Goal: Task Accomplishment & Management: Manage account settings

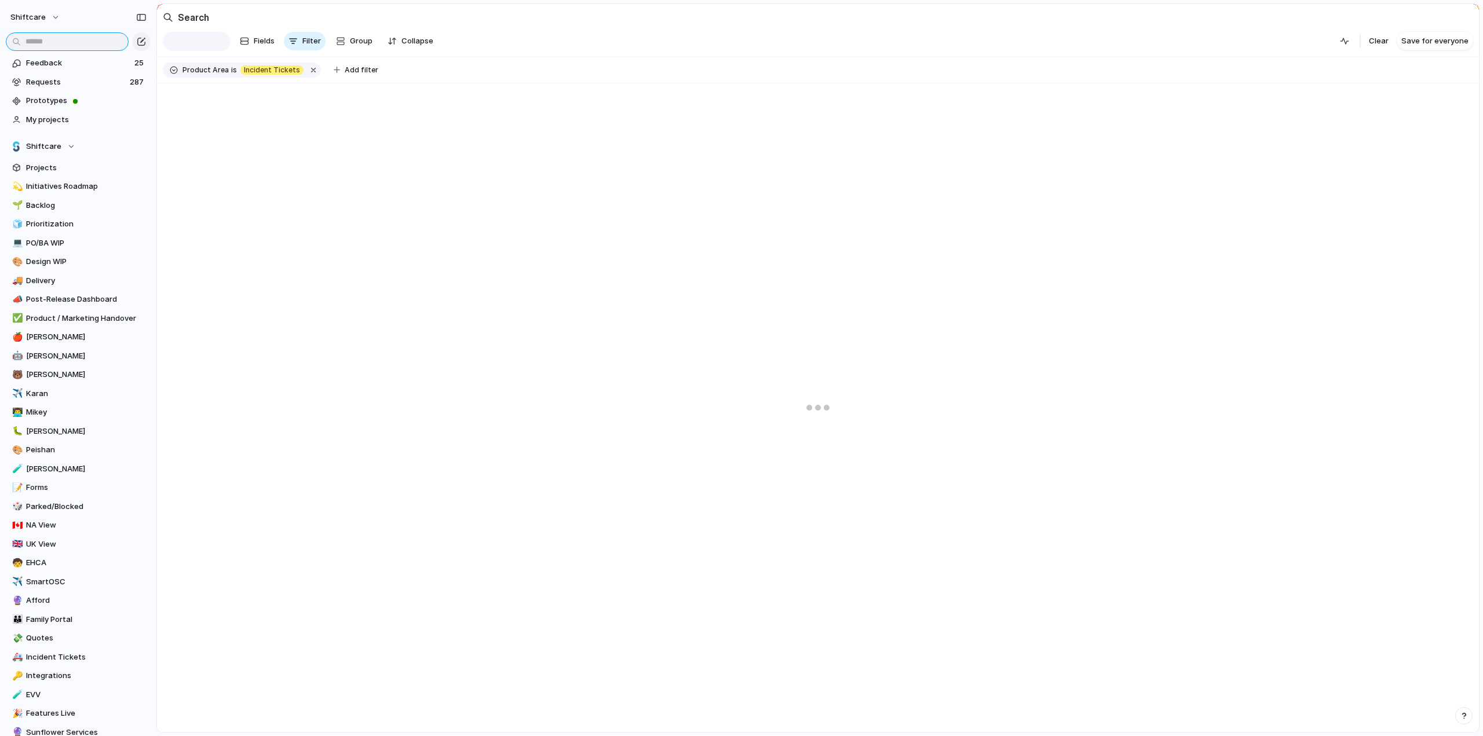
click at [64, 40] on input "text" at bounding box center [67, 41] width 123 height 19
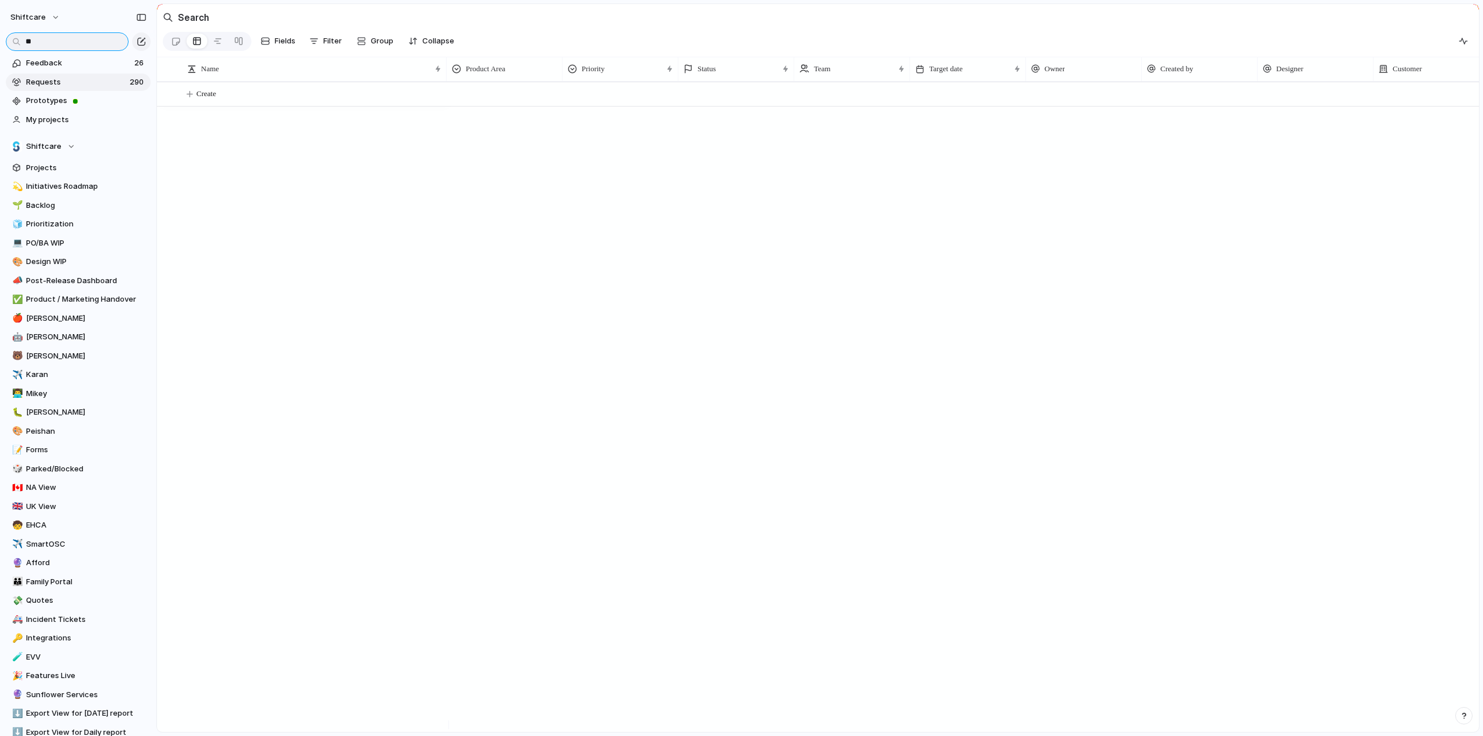
type input "*"
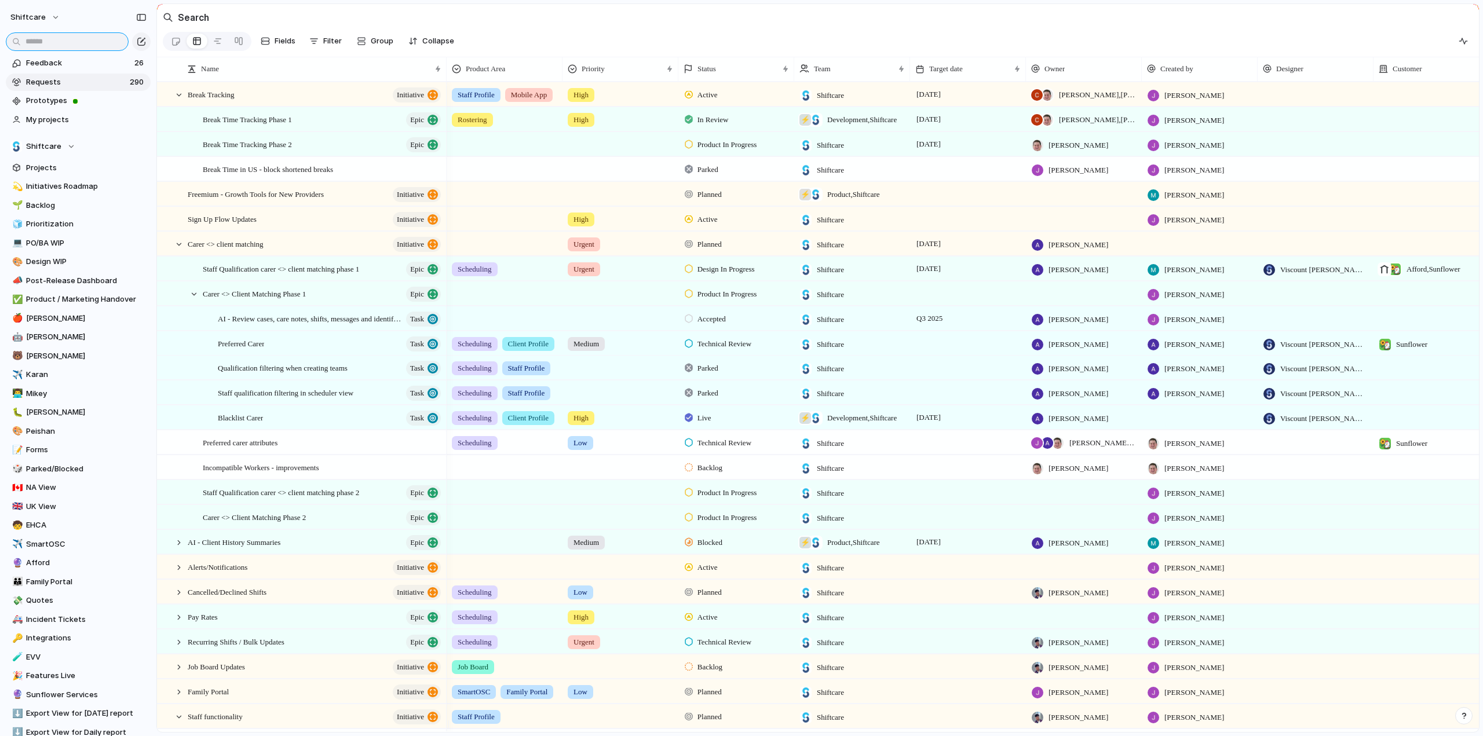
type input "*"
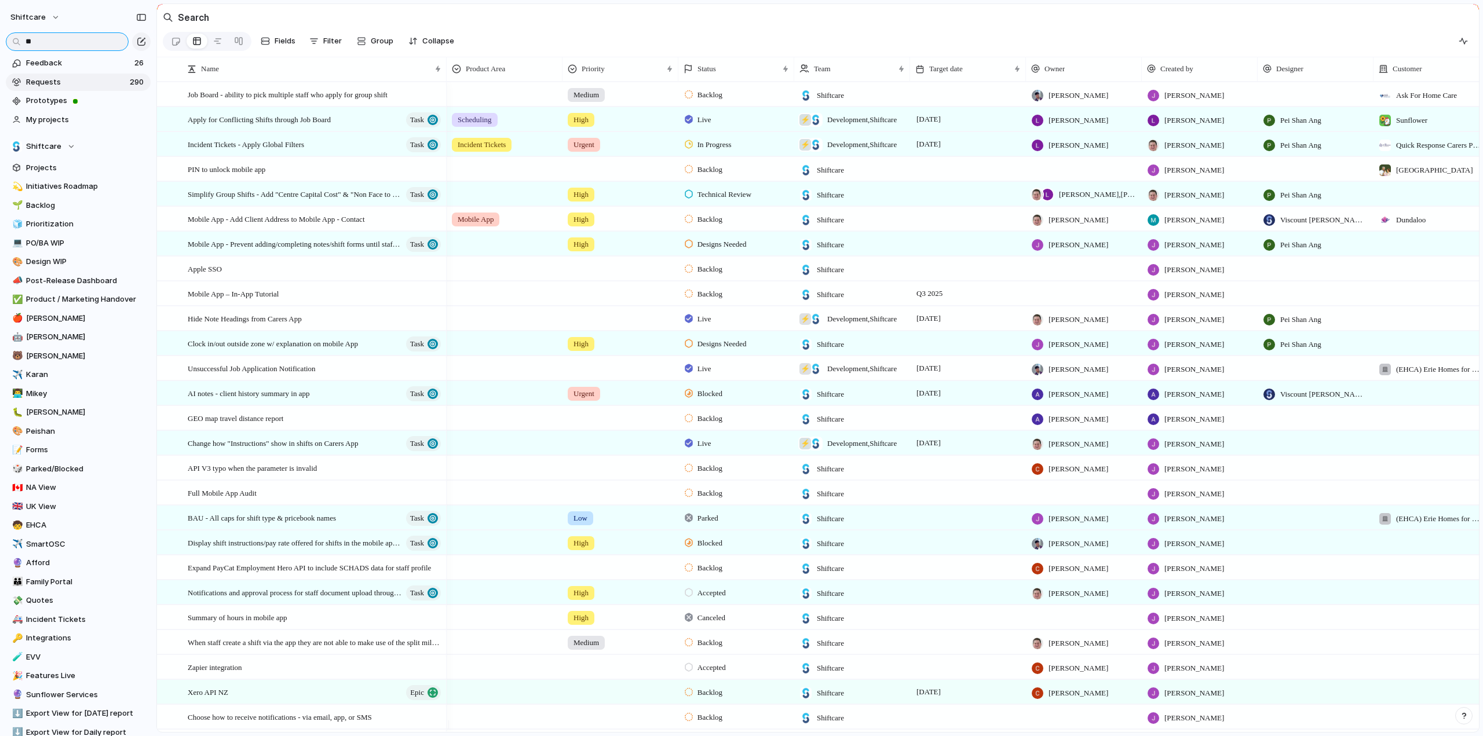
type input "*"
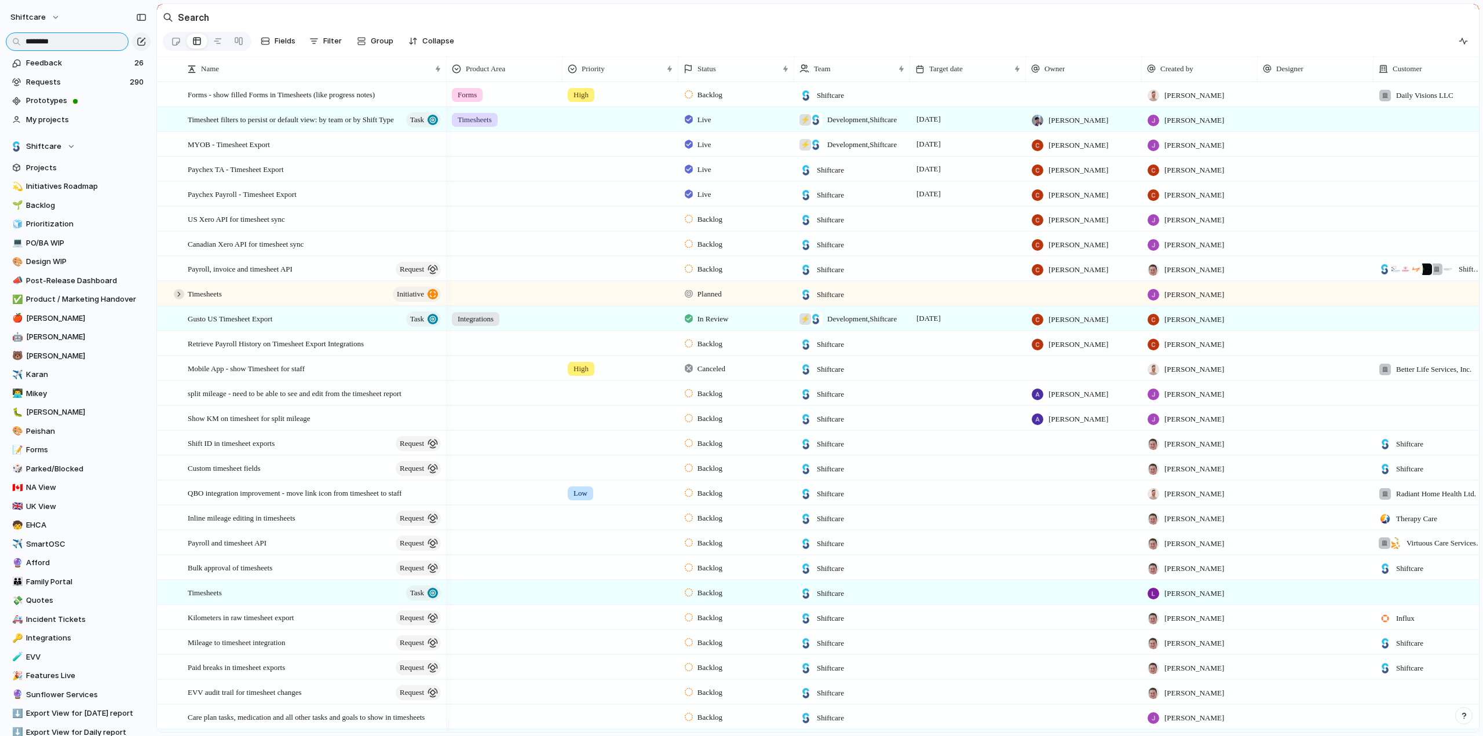
type input "********"
click at [180, 299] on div at bounding box center [179, 294] width 10 height 10
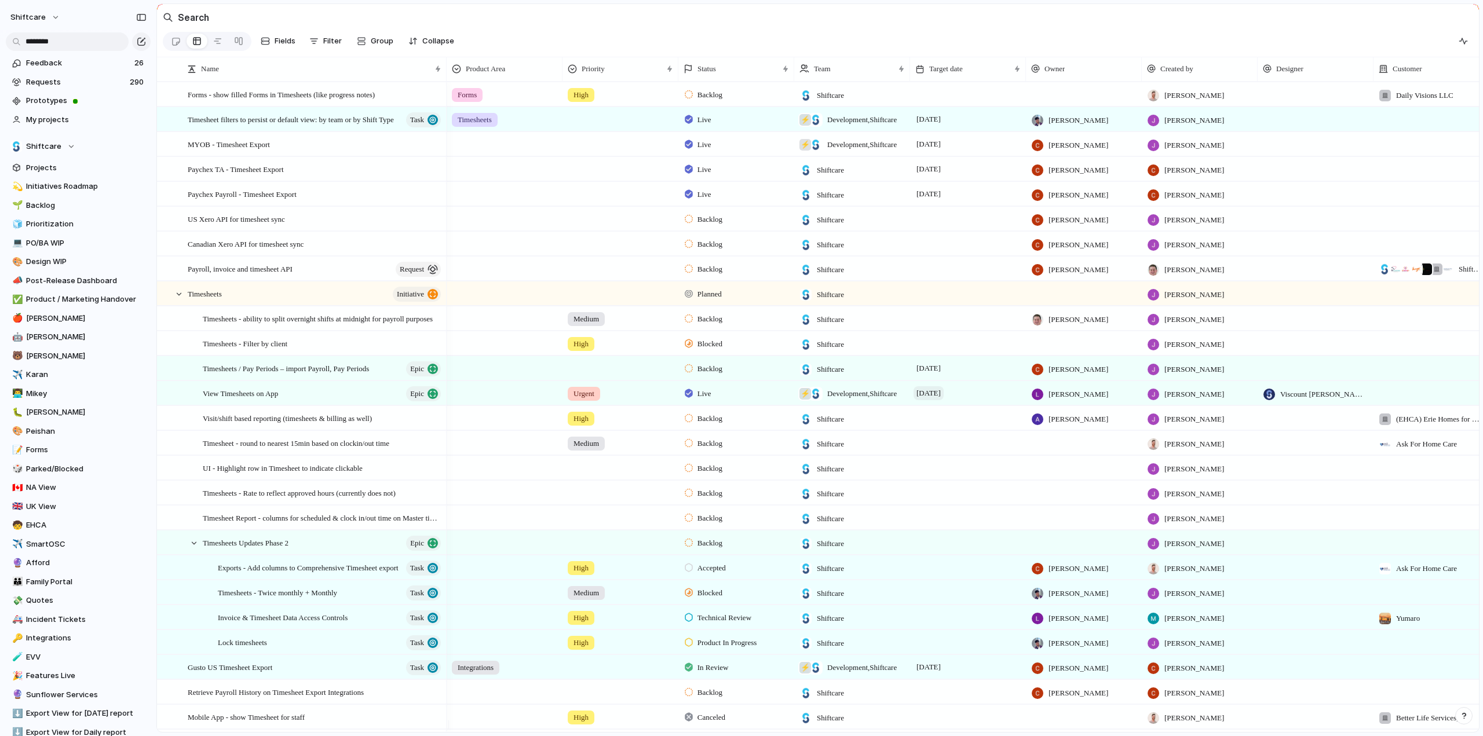
click at [943, 400] on span "[DATE]" at bounding box center [928, 393] width 30 height 14
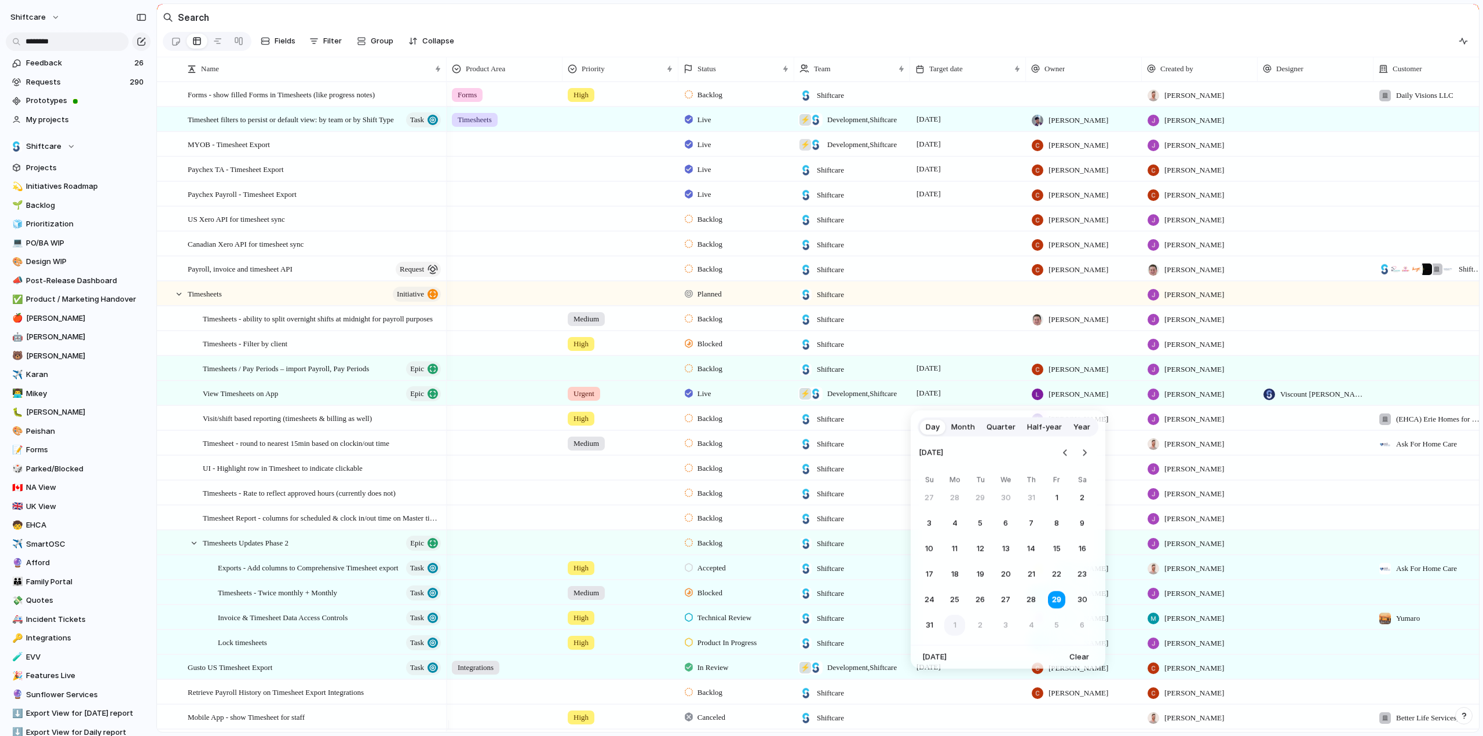
click at [953, 625] on button "1" at bounding box center [954, 625] width 21 height 21
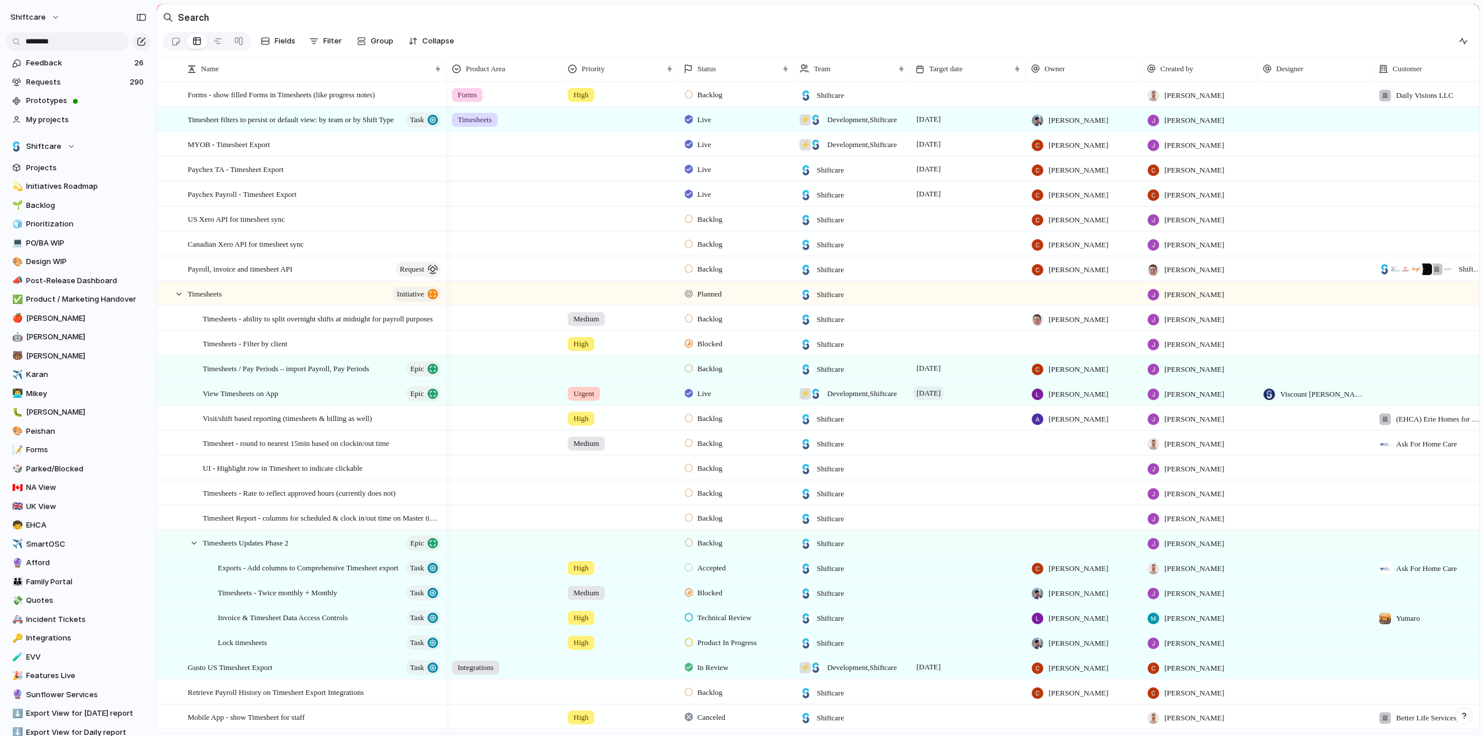
click at [938, 400] on span "[DATE]" at bounding box center [928, 393] width 30 height 14
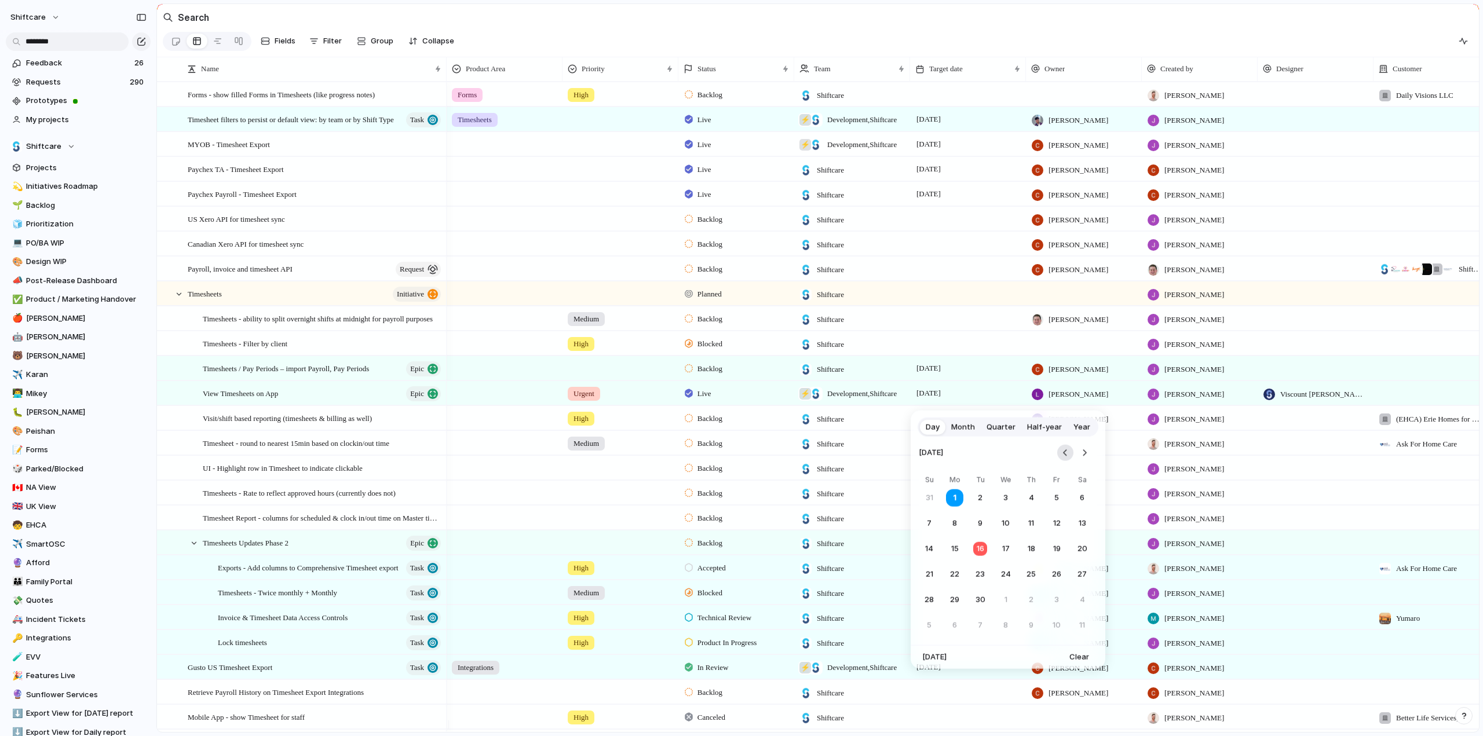
click at [1070, 451] on button "Go to the Previous Month" at bounding box center [1065, 453] width 16 height 16
click at [1030, 601] on button "28" at bounding box center [1031, 600] width 21 height 21
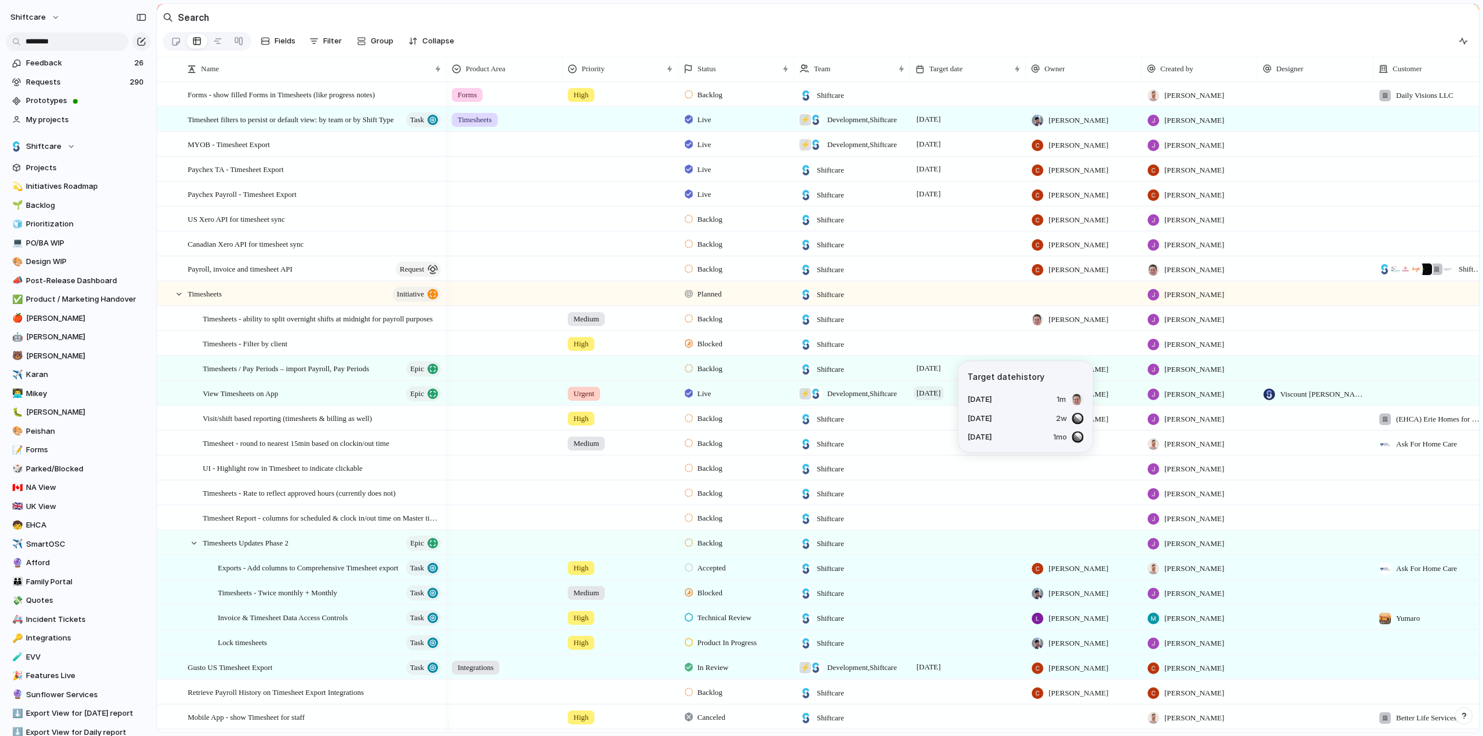
click at [943, 400] on span "[DATE]" at bounding box center [928, 393] width 30 height 14
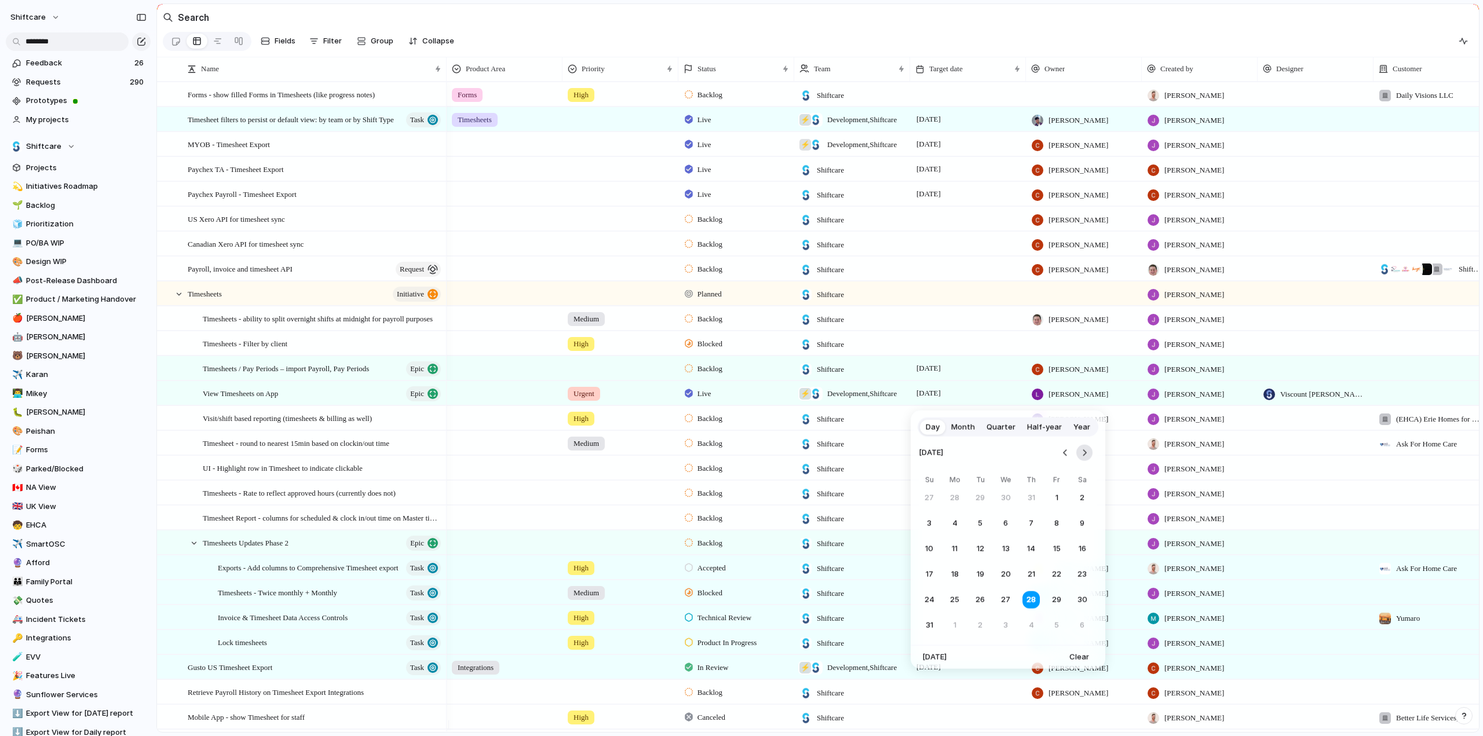
click at [1087, 459] on button "Go to the Next Month" at bounding box center [1084, 453] width 16 height 16
click at [1059, 524] on button "12" at bounding box center [1056, 523] width 21 height 21
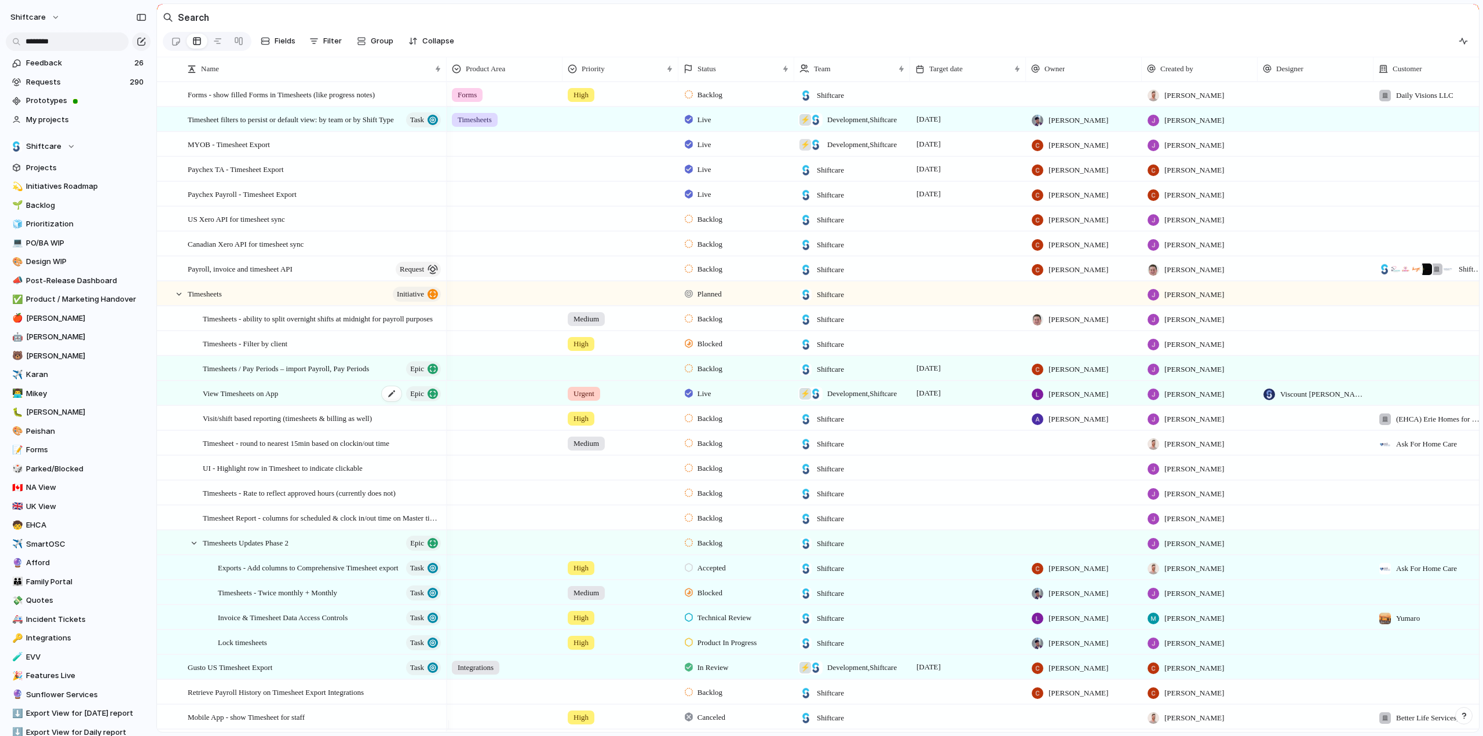
click at [273, 400] on span "View Timesheets on App" at bounding box center [240, 392] width 75 height 13
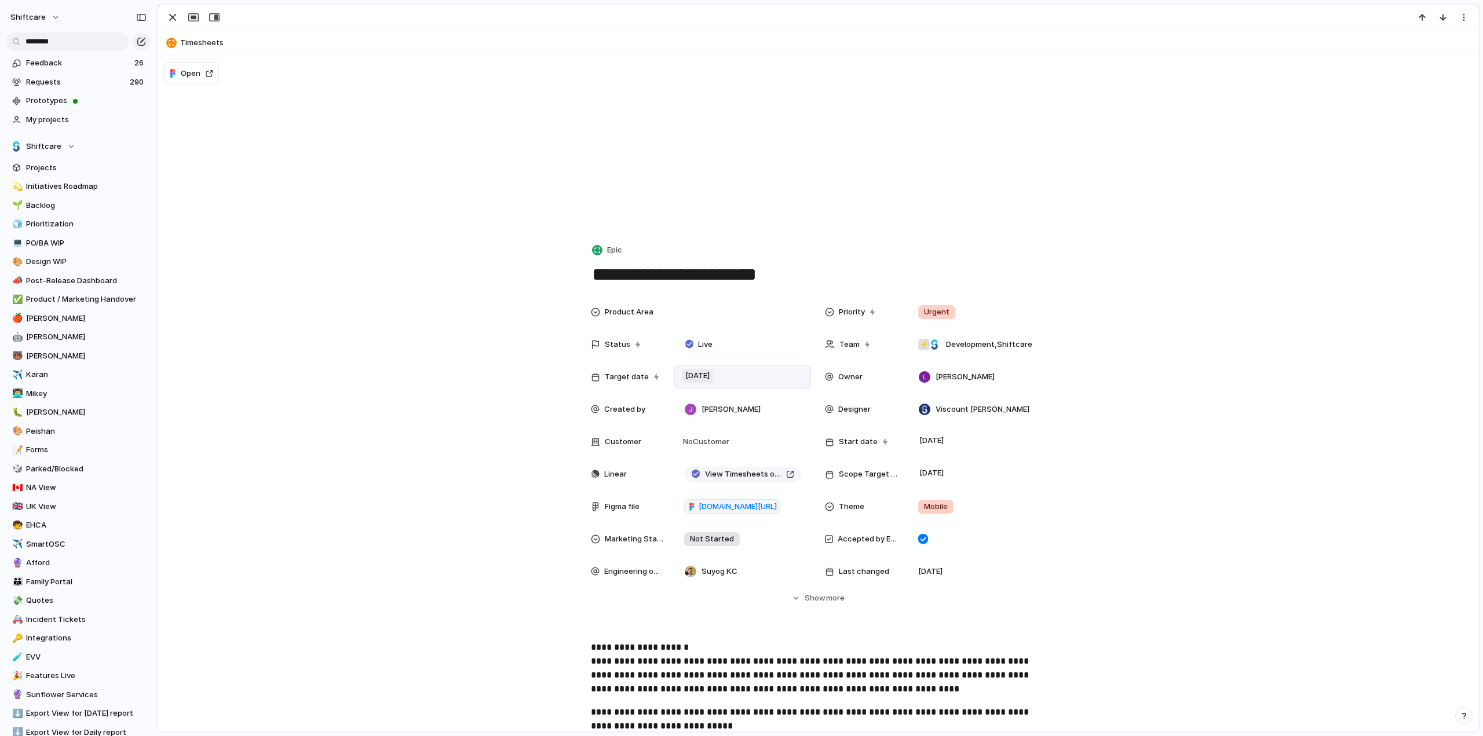
click at [713, 372] on span "[DATE]" at bounding box center [697, 376] width 31 height 14
click at [746, 524] on button "16" at bounding box center [744, 525] width 23 height 23
click at [65, 300] on span "Product / Marketing Handover" at bounding box center [86, 300] width 120 height 12
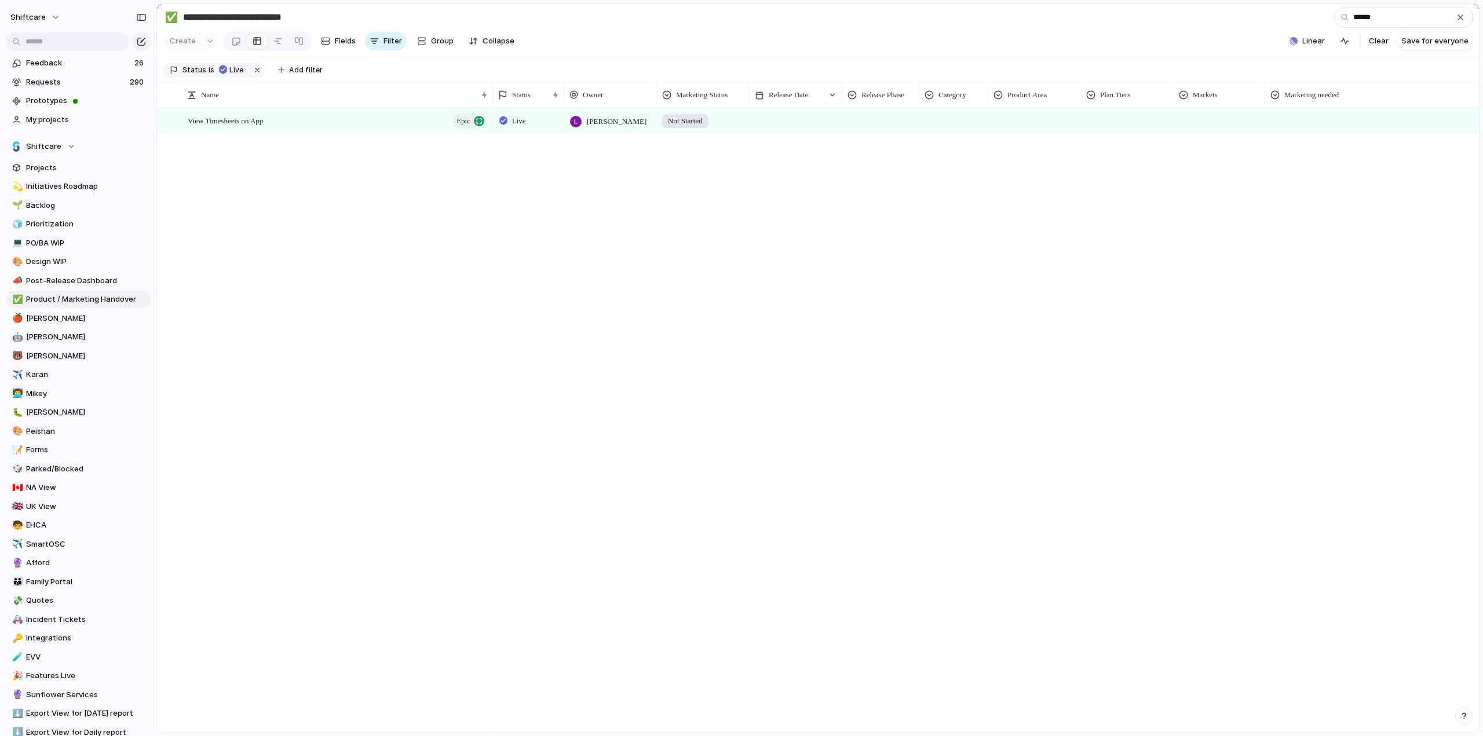
type input "******"
click at [793, 132] on div at bounding box center [795, 120] width 93 height 24
click at [792, 275] on button "15" at bounding box center [794, 279] width 23 height 23
click at [883, 132] on div at bounding box center [880, 120] width 77 height 24
click at [877, 235] on span "Launched" at bounding box center [873, 237] width 36 height 12
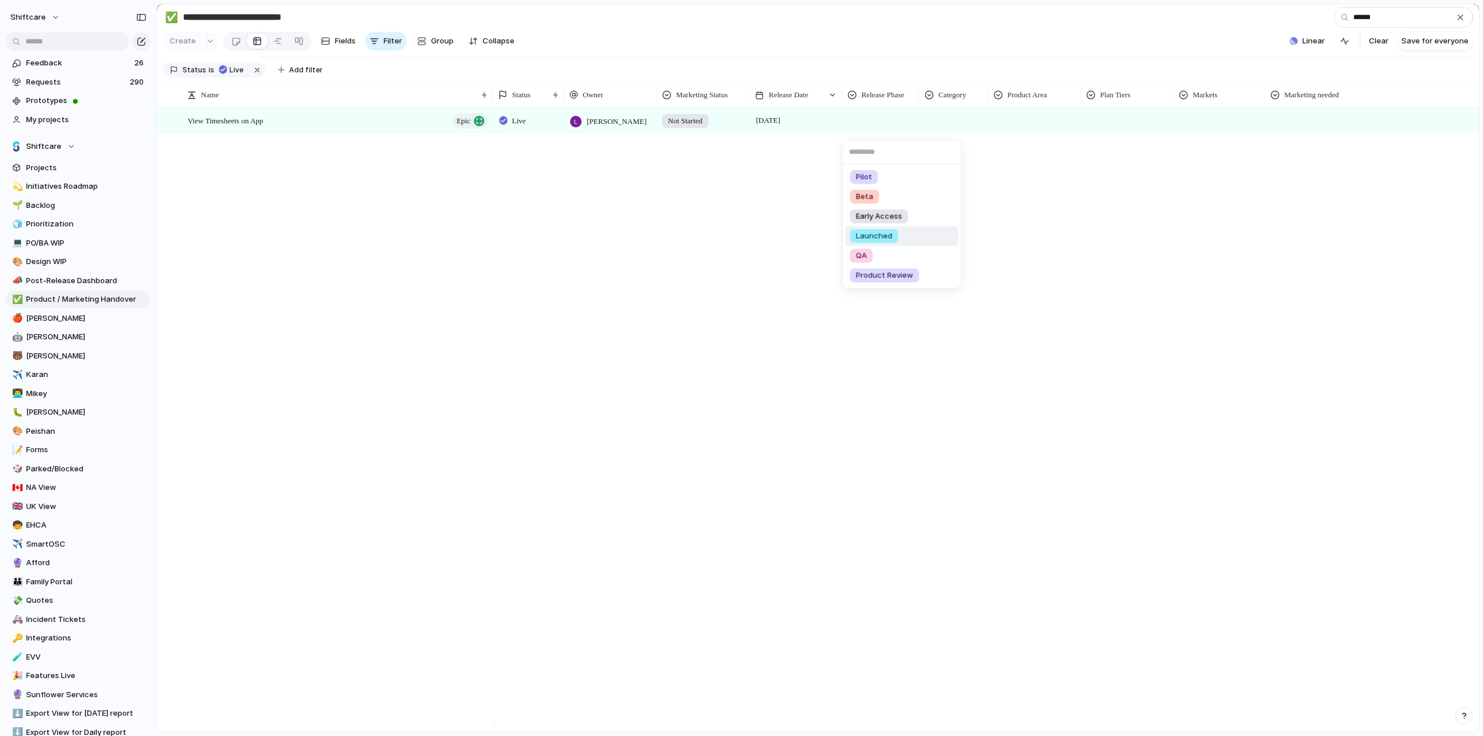
click at [952, 120] on div at bounding box center [954, 118] width 68 height 19
click at [931, 196] on div at bounding box center [931, 196] width 20 height 20
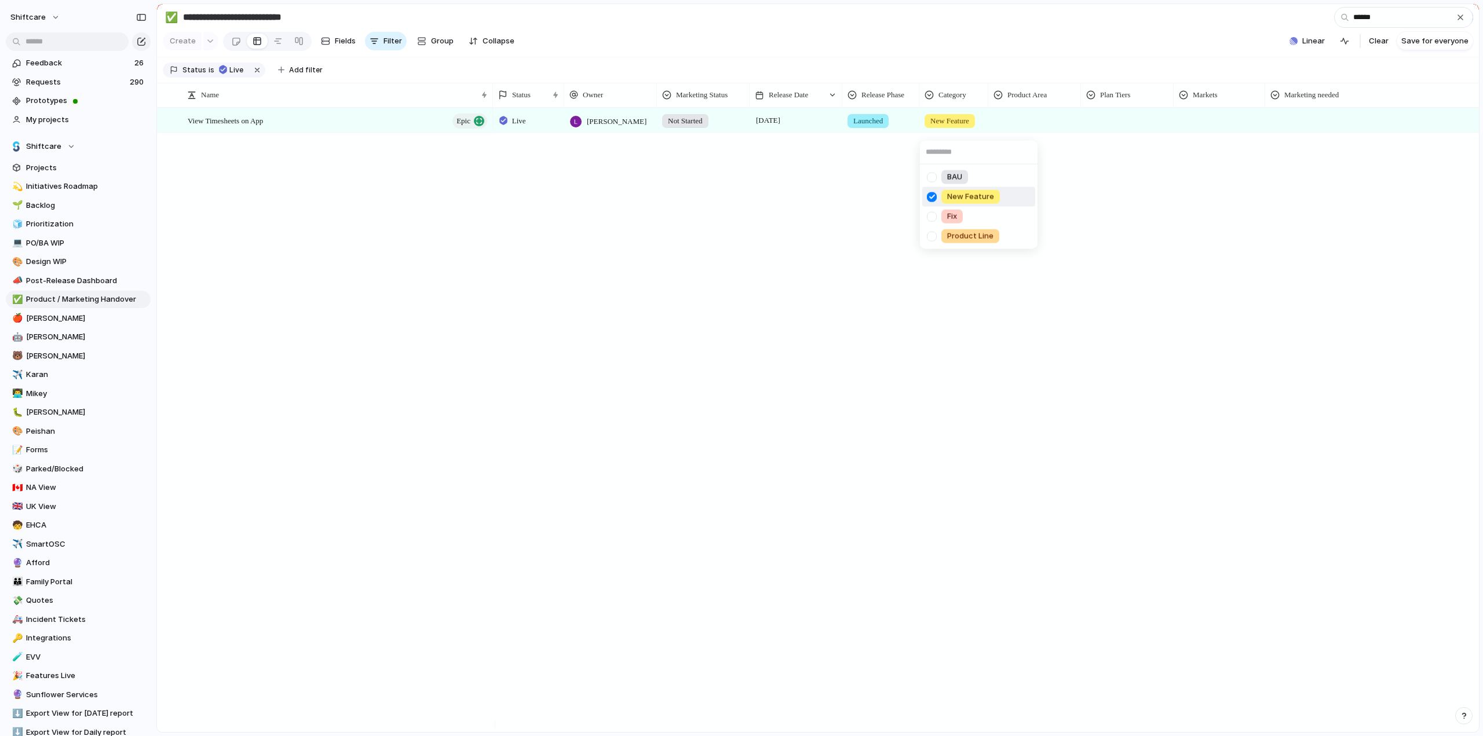
click at [1039, 122] on div "BAU New Feature Fix Product Line" at bounding box center [741, 368] width 1483 height 736
click at [1038, 128] on div at bounding box center [1035, 118] width 92 height 19
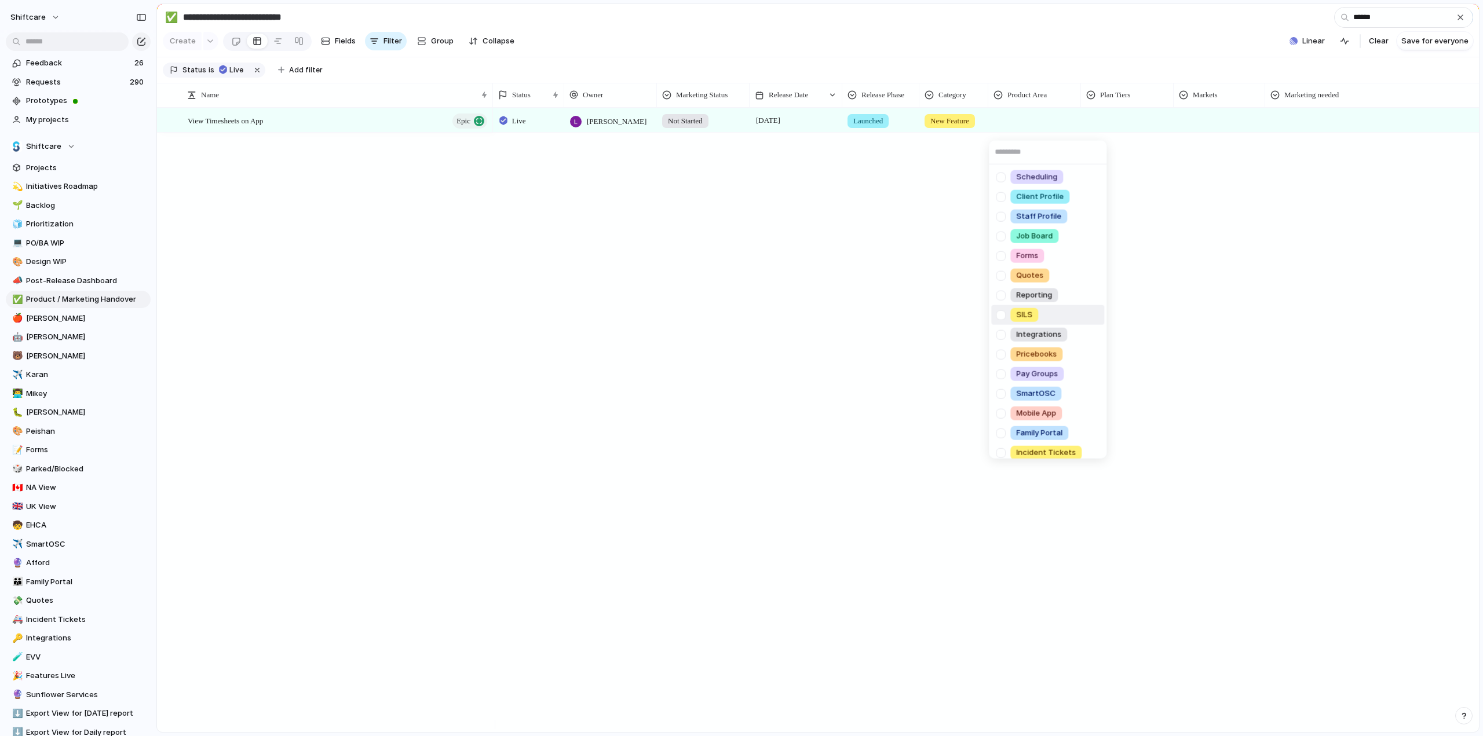
scroll to position [164, 0]
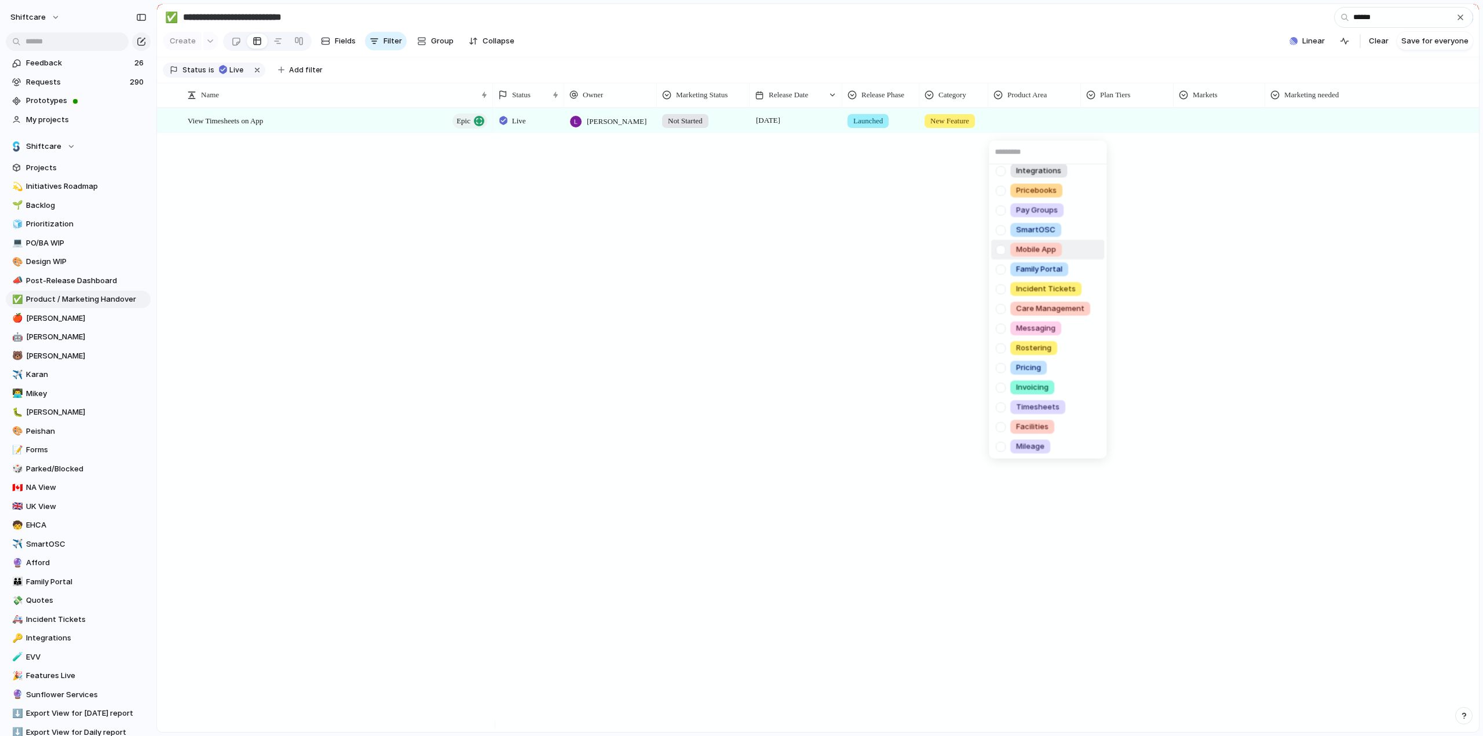
click at [1001, 247] on div at bounding box center [1000, 249] width 20 height 20
click at [1111, 120] on div "Scheduling Client Profile Staff Profile Job Board Forms Quotes Reporting SILS I…" at bounding box center [741, 368] width 1483 height 736
click at [1124, 128] on div at bounding box center [1127, 118] width 92 height 19
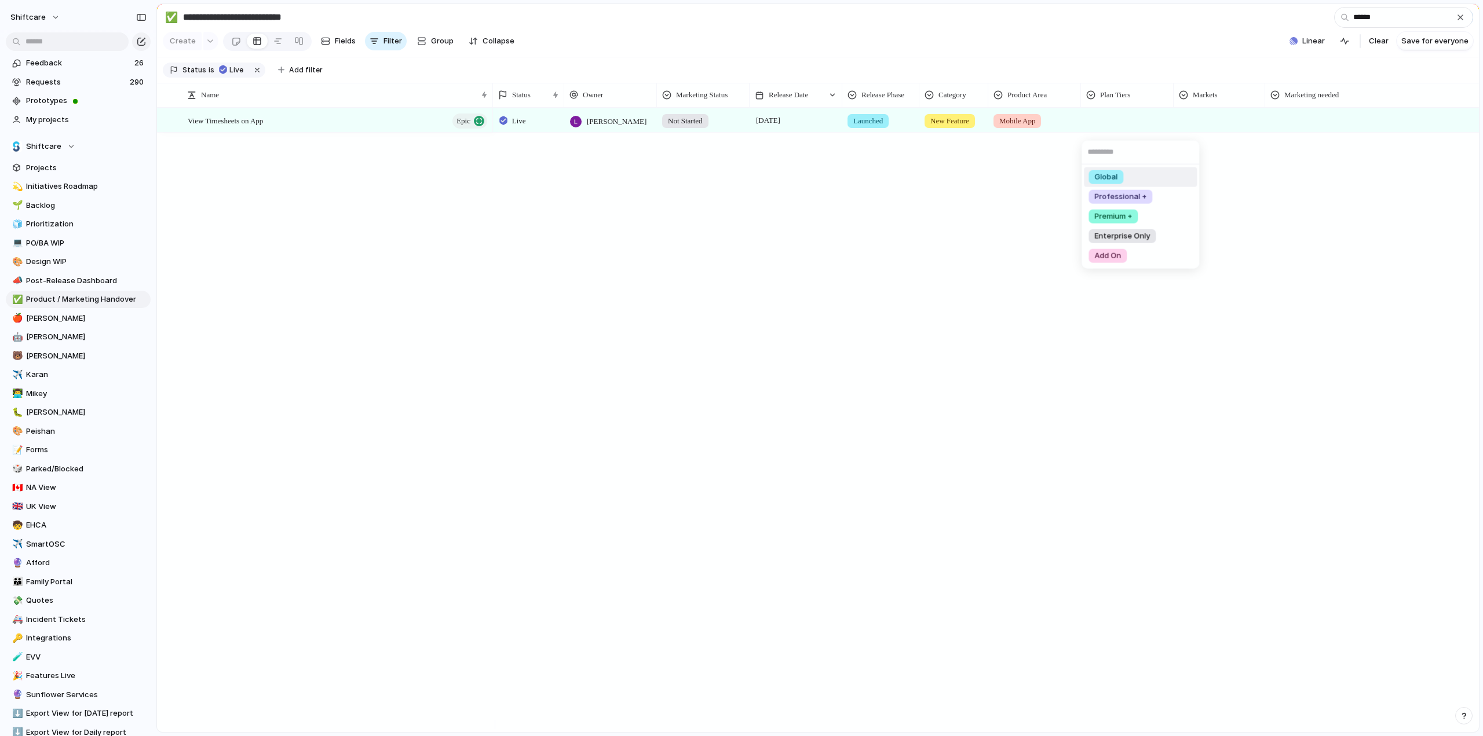
click at [1109, 178] on span "Global" at bounding box center [1105, 177] width 23 height 12
click at [1201, 125] on div at bounding box center [1219, 118] width 90 height 19
click at [1206, 180] on span "Global" at bounding box center [1212, 177] width 23 height 12
click at [1313, 123] on div at bounding box center [1395, 118] width 259 height 19
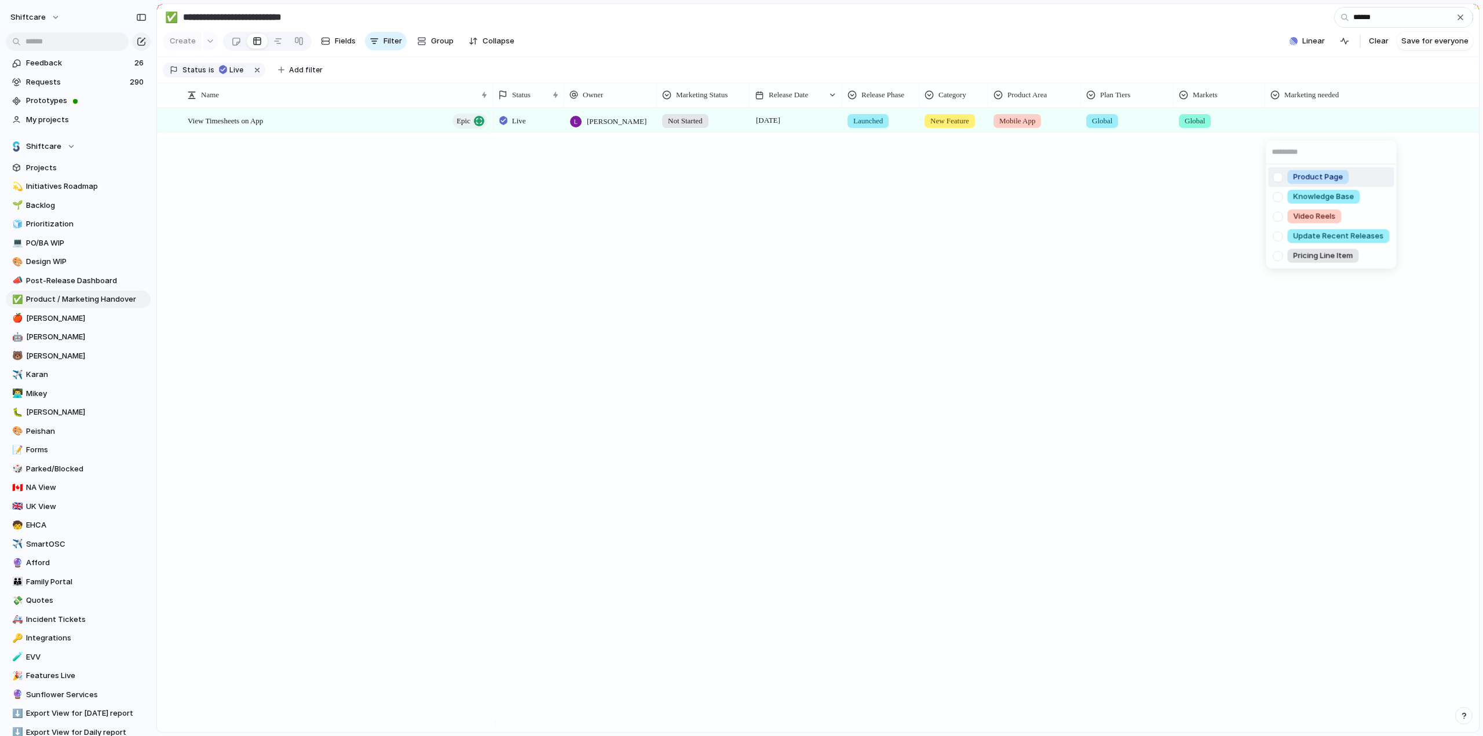
click at [1278, 179] on div at bounding box center [1277, 177] width 20 height 20
click at [1281, 199] on div at bounding box center [1277, 196] width 20 height 20
click at [1278, 236] on div at bounding box center [1277, 236] width 20 height 20
click at [1113, 267] on div "Product Page Knowledge Base Video Reels Update Recent Releases Pricing Line Item" at bounding box center [741, 368] width 1483 height 736
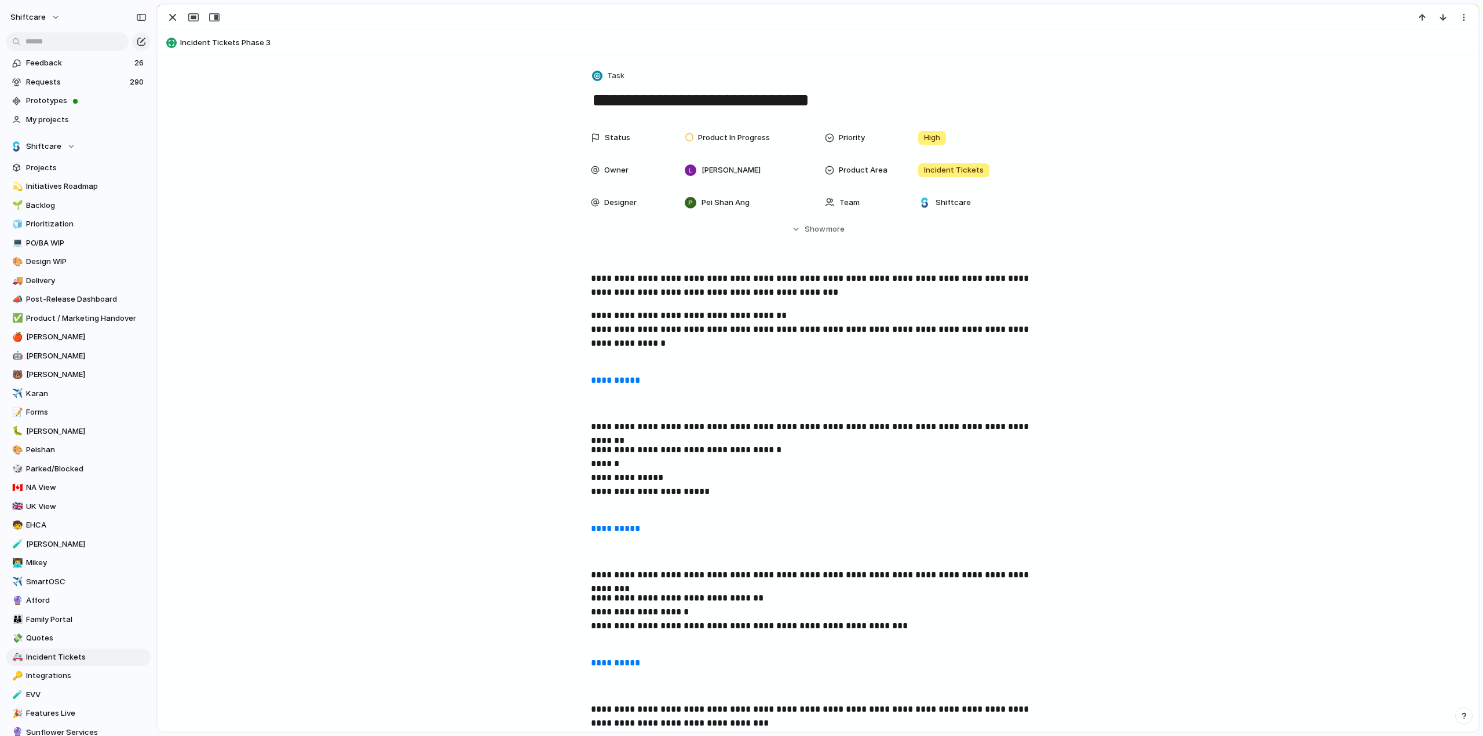
click at [41, 109] on section "Feedback 26 Requests 290 Prototypes My projects" at bounding box center [78, 90] width 156 height 76
click at [45, 118] on span "My projects" at bounding box center [86, 120] width 120 height 12
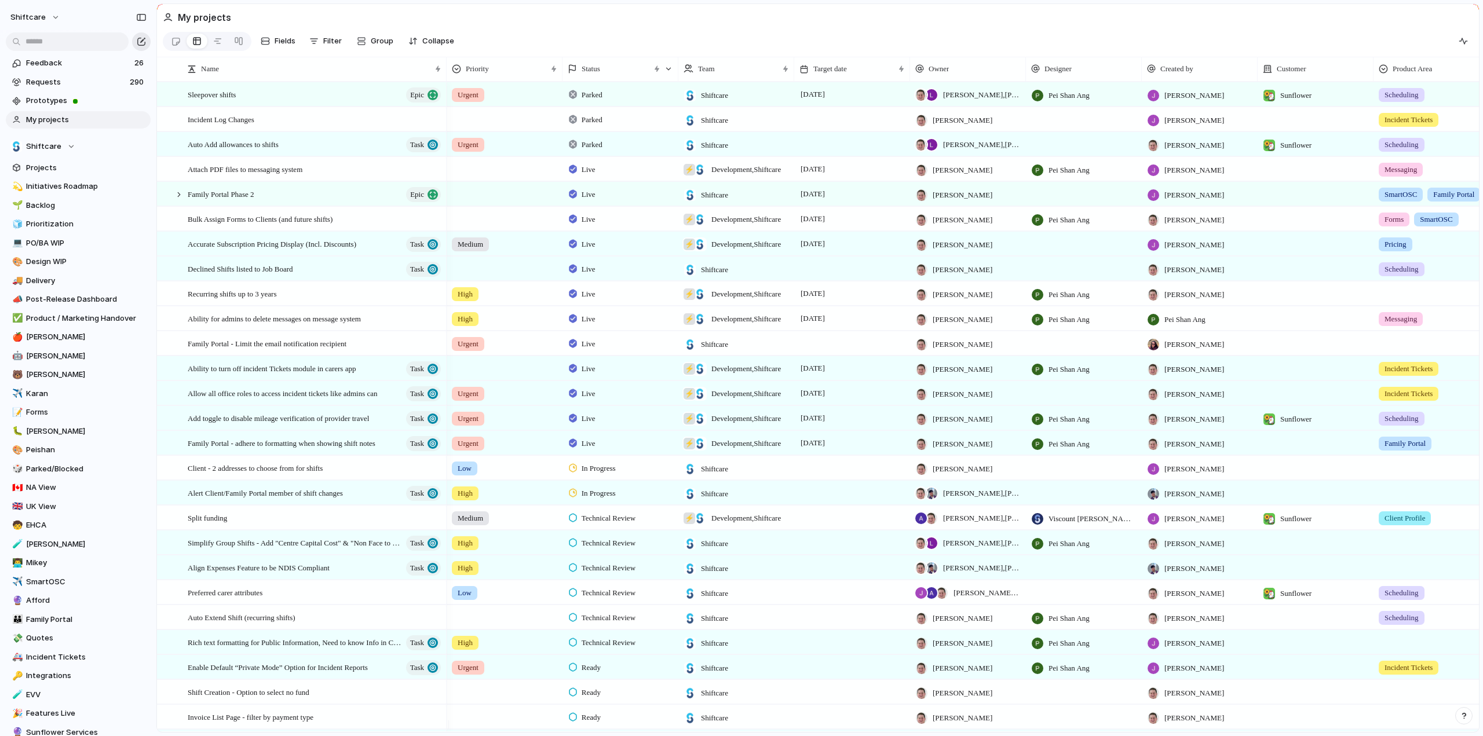
click at [145, 37] on div "button" at bounding box center [141, 41] width 9 height 9
click at [42, 114] on span "My projects" at bounding box center [86, 120] width 120 height 12
click at [144, 41] on div "button" at bounding box center [141, 41] width 9 height 9
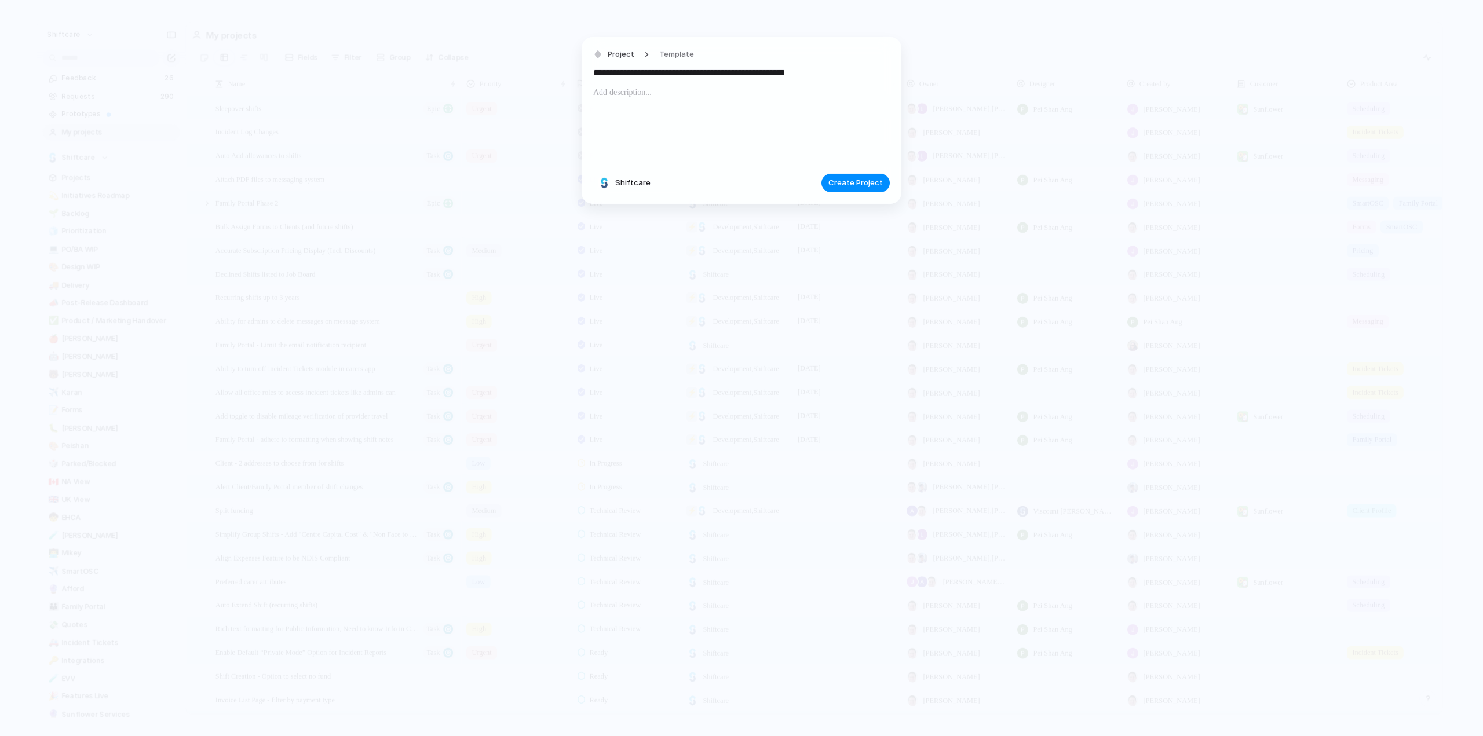
type input "**********"
click at [855, 182] on span "Create Project" at bounding box center [855, 183] width 54 height 12
